Goal: Complete application form

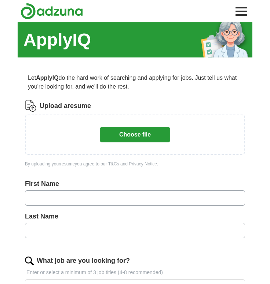
click at [112, 132] on button "Choose file" at bounding box center [135, 134] width 70 height 15
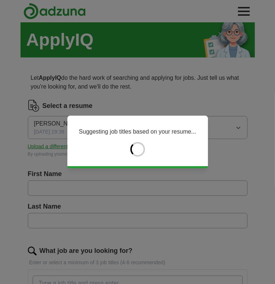
type input "******"
type input "*********"
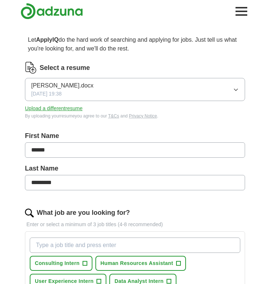
scroll to position [101, 0]
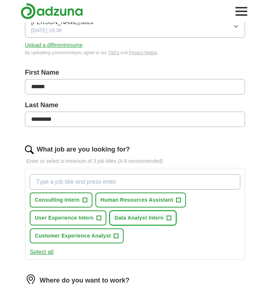
click at [164, 218] on button "Data Analyst Intern +" at bounding box center [142, 218] width 67 height 15
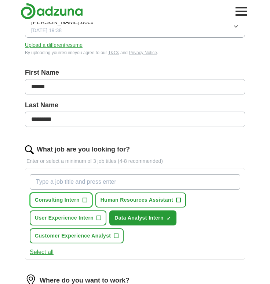
click at [76, 200] on span "Consulting Intern" at bounding box center [57, 200] width 45 height 8
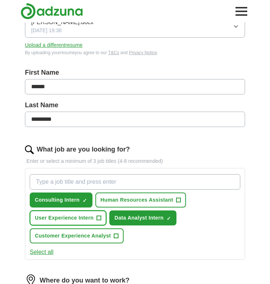
click at [83, 211] on button "User Experience Intern +" at bounding box center [68, 218] width 77 height 15
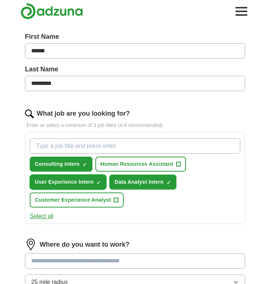
scroll to position [138, 0]
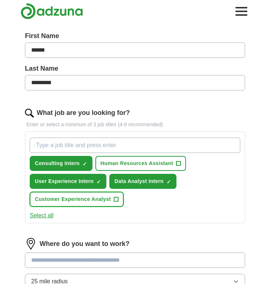
click at [96, 201] on span "Customer Experience Analyst" at bounding box center [73, 200] width 76 height 8
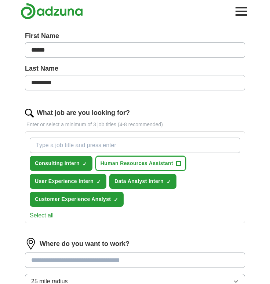
click at [137, 168] on button "Human Resources Assistant +" at bounding box center [140, 163] width 90 height 15
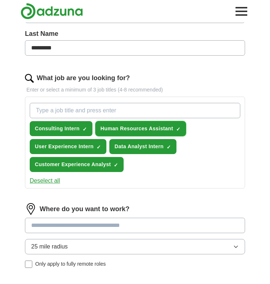
scroll to position [175, 0]
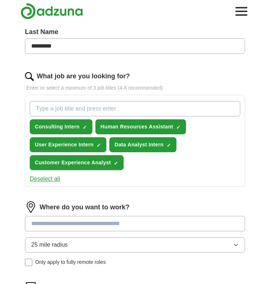
click at [77, 222] on input at bounding box center [135, 223] width 220 height 15
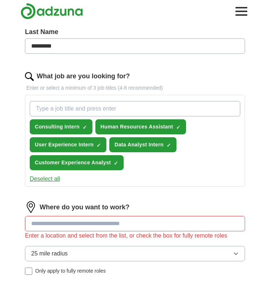
click at [85, 246] on button "25 mile radius" at bounding box center [135, 253] width 220 height 15
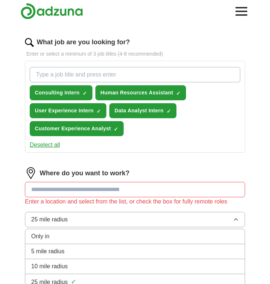
scroll to position [211, 0]
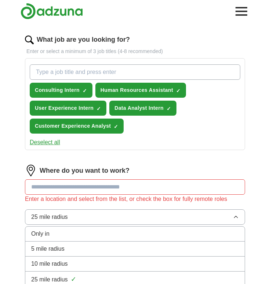
click at [75, 260] on div "10 mile radius" at bounding box center [134, 264] width 207 height 9
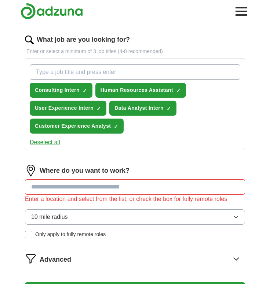
click at [114, 190] on input at bounding box center [135, 186] width 220 height 15
click at [141, 165] on div "Where do you want to work?" at bounding box center [135, 171] width 220 height 12
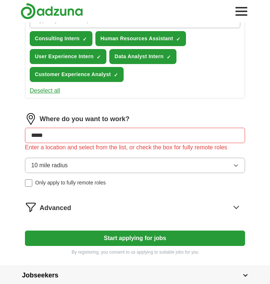
scroll to position [285, 0]
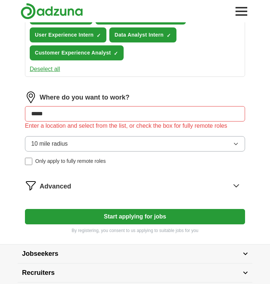
click at [89, 209] on button "Start applying for jobs" at bounding box center [135, 216] width 220 height 15
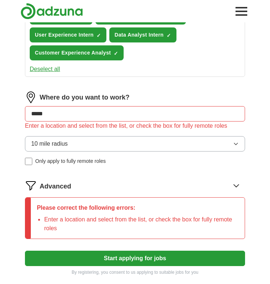
drag, startPoint x: 63, startPoint y: 119, endPoint x: 20, endPoint y: 113, distance: 43.6
click at [20, 113] on div "Let ApplyIQ do the hard work of searching and applying for jobs. Just tell us w…" at bounding box center [135, 32] width 234 height 507
type input "******"
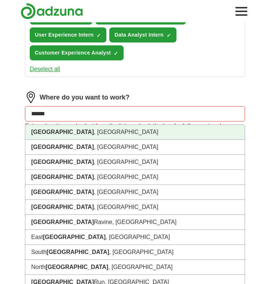
click at [61, 130] on li "[GEOGRAPHIC_DATA] , [GEOGRAPHIC_DATA]" at bounding box center [134, 132] width 219 height 15
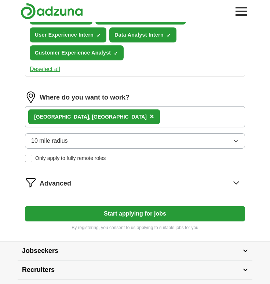
click at [82, 207] on button "Start applying for jobs" at bounding box center [135, 213] width 220 height 15
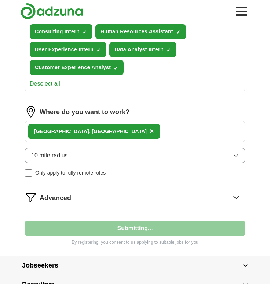
select select "**"
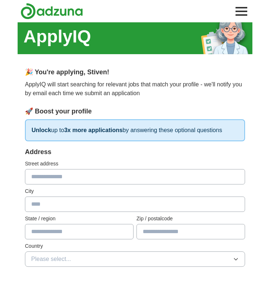
scroll to position [0, 0]
